Goal: Task Accomplishment & Management: Use online tool/utility

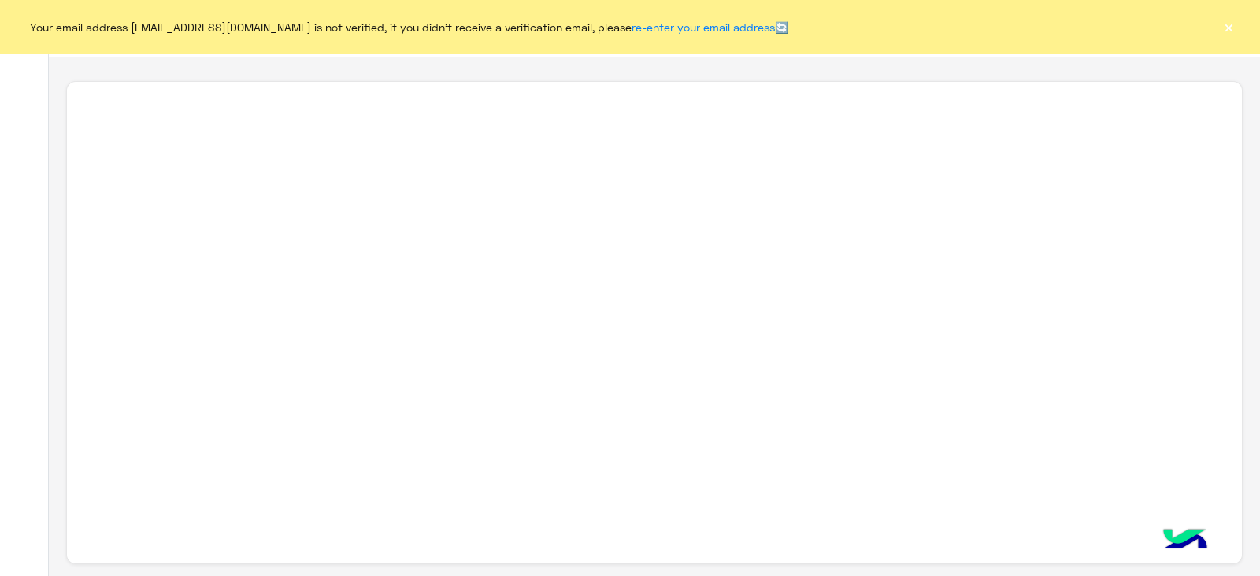
click at [1229, 24] on button "×" at bounding box center [1228, 27] width 16 height 16
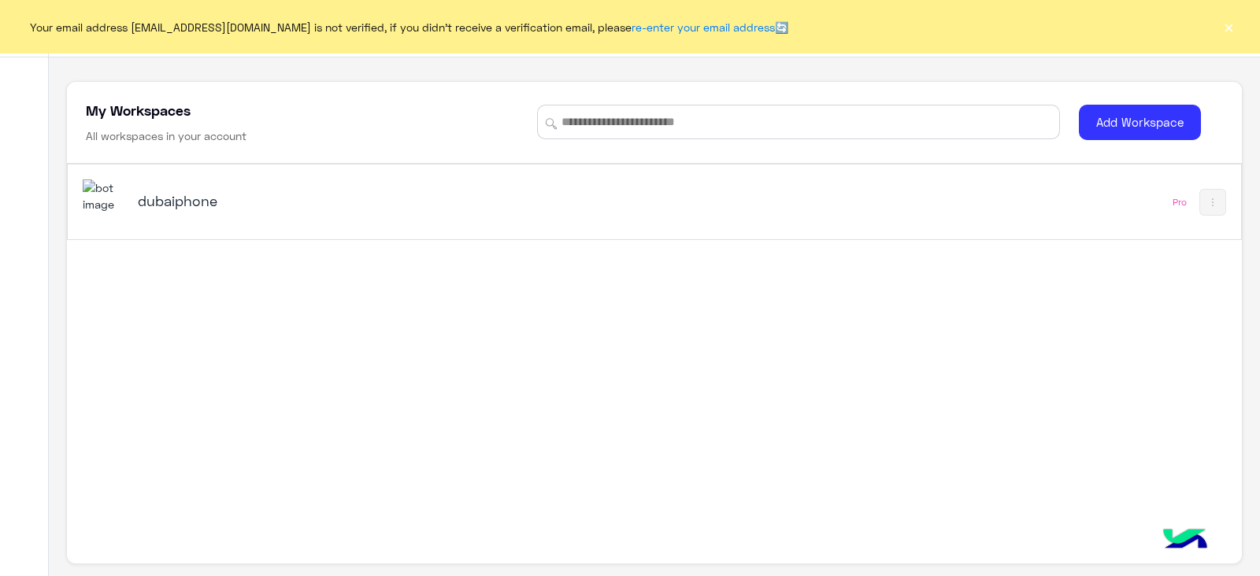
click at [1231, 22] on button "×" at bounding box center [1228, 27] width 16 height 16
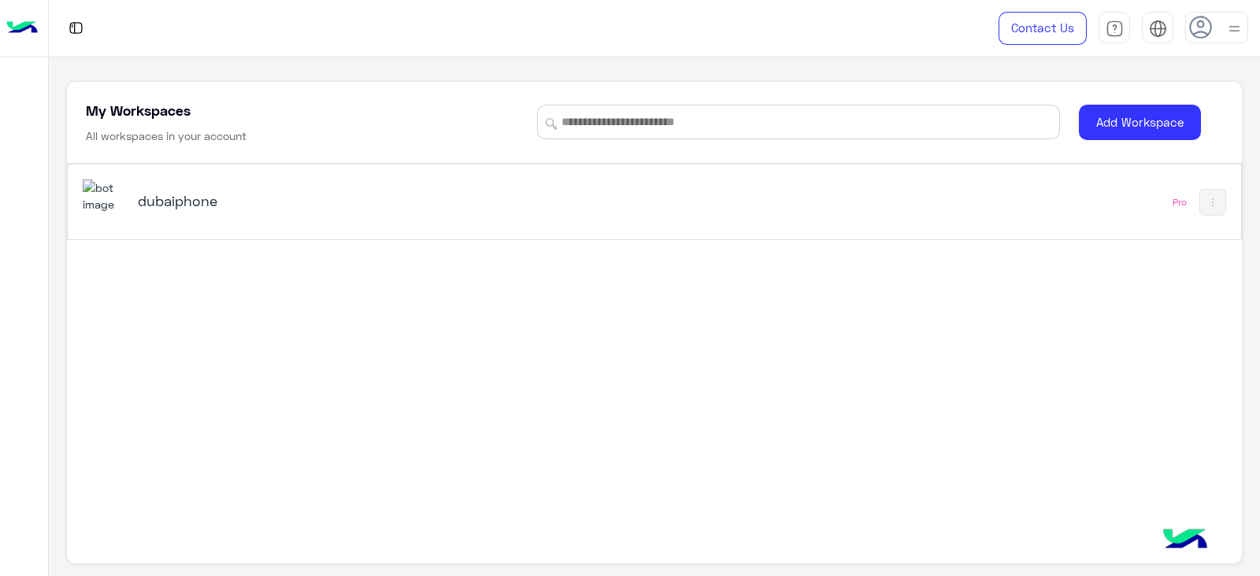
click at [1026, 187] on div "dubaiphone Pro" at bounding box center [654, 202] width 1172 height 75
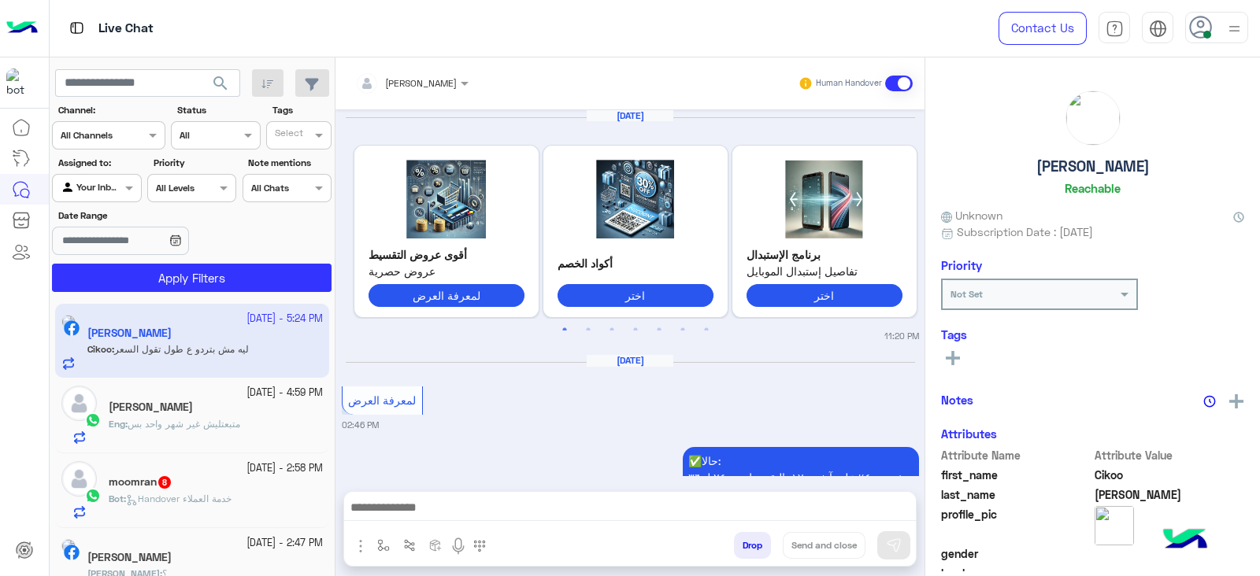
scroll to position [2902, 0]
